Goal: Task Accomplishment & Management: Complete application form

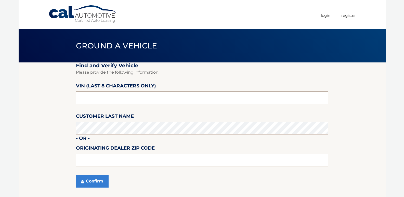
click at [106, 94] on input "text" at bounding box center [202, 97] width 252 height 13
type input "ND529620"
click at [94, 178] on button "Confirm" at bounding box center [92, 181] width 33 height 13
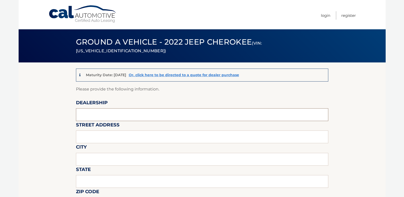
click at [101, 114] on input "text" at bounding box center [202, 114] width 252 height 13
type input "Johnson Dodge"
type input "481 ROUTE 46"
type input "BUDD LAKE"
type input "New Jersey"
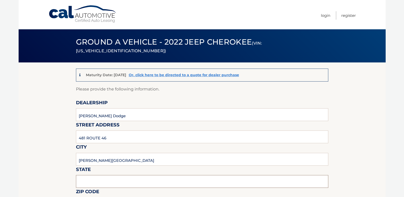
type input "07828"
type input "Ken Rouse"
type input "9085003779"
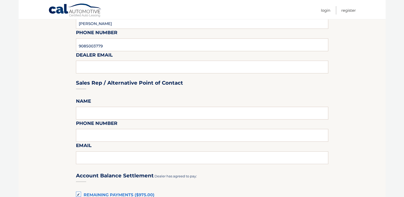
scroll to position [204, 0]
click at [95, 111] on input "text" at bounding box center [202, 112] width 252 height 13
type input "Ken Rouse"
type input "9085003779"
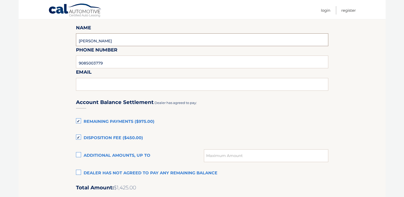
scroll to position [280, 0]
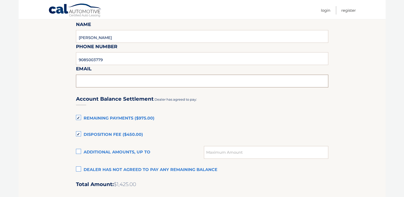
click at [91, 81] on input "text" at bounding box center [202, 81] width 252 height 13
type input "krouse@johnjohnsonautogroup.com"
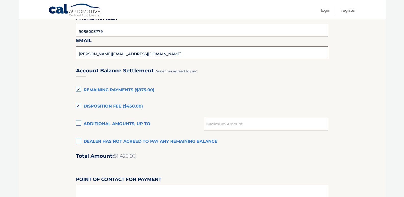
scroll to position [331, 0]
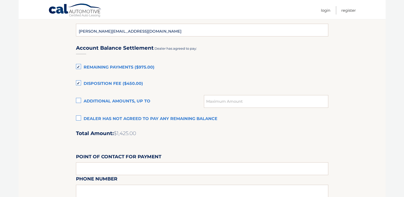
click at [79, 66] on label "Remaining Payments ($975.00)" at bounding box center [202, 67] width 252 height 10
click at [0, 0] on input "Remaining Payments ($975.00)" at bounding box center [0, 0] width 0 height 0
click at [78, 81] on label "Disposition Fee ($450.00)" at bounding box center [202, 84] width 252 height 10
click at [0, 0] on input "Disposition Fee ($450.00)" at bounding box center [0, 0] width 0 height 0
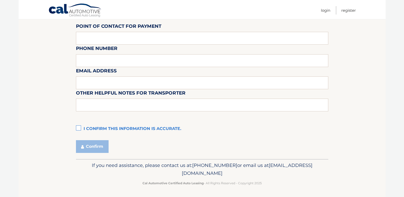
scroll to position [462, 0]
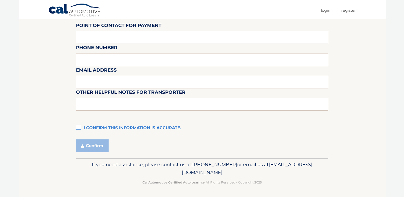
click at [79, 127] on label "I confirm this information is accurate." at bounding box center [202, 128] width 252 height 10
click at [0, 0] on input "I confirm this information is accurate." at bounding box center [0, 0] width 0 height 0
click at [87, 145] on button "Confirm" at bounding box center [92, 145] width 33 height 13
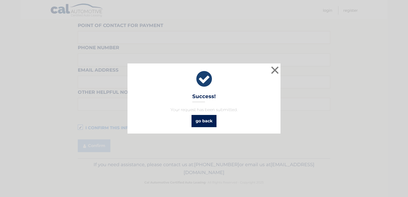
click at [208, 120] on link "go back" at bounding box center [203, 121] width 25 height 12
